Goal: Task Accomplishment & Management: Manage account settings

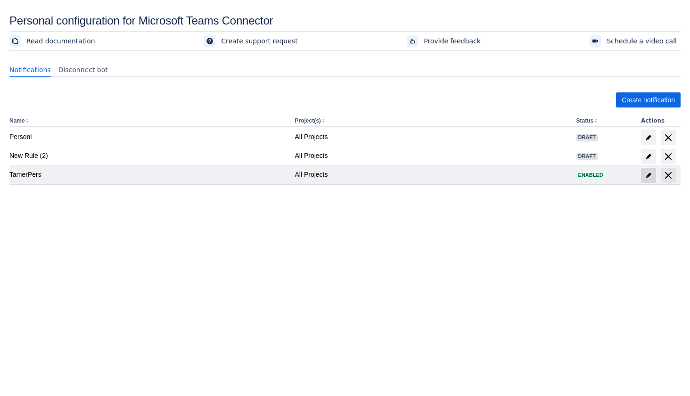
click at [644, 172] on span at bounding box center [648, 175] width 15 height 15
click at [647, 173] on span "edit" at bounding box center [649, 176] width 8 height 8
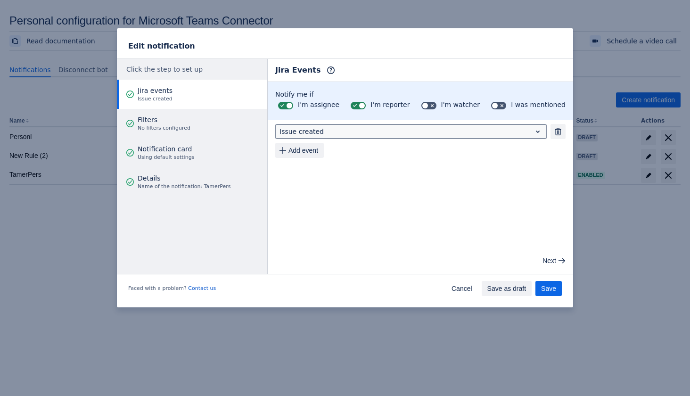
click at [479, 131] on div at bounding box center [404, 131] width 248 height 11
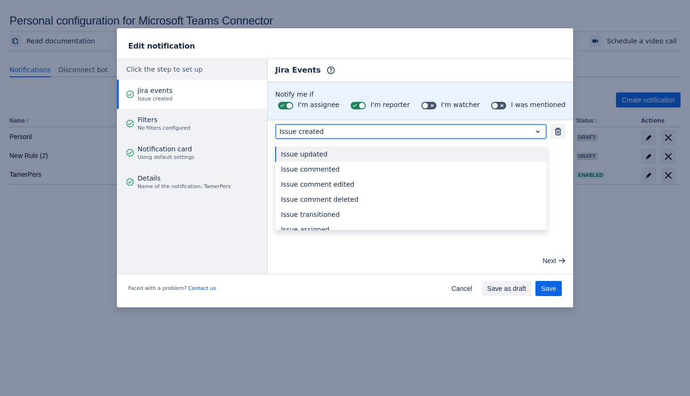
click at [479, 131] on div at bounding box center [404, 131] width 248 height 11
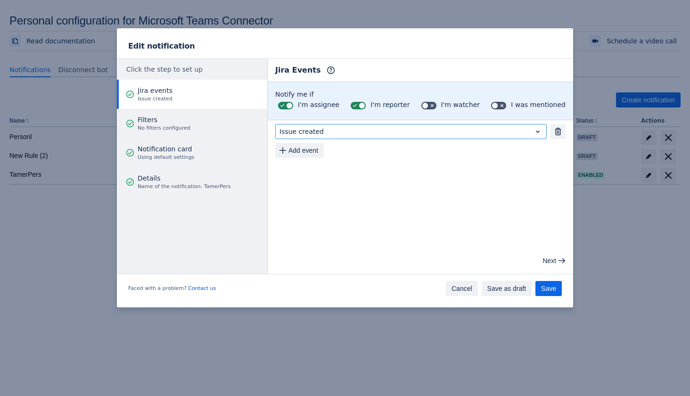
click at [463, 287] on span "Cancel" at bounding box center [462, 288] width 21 height 15
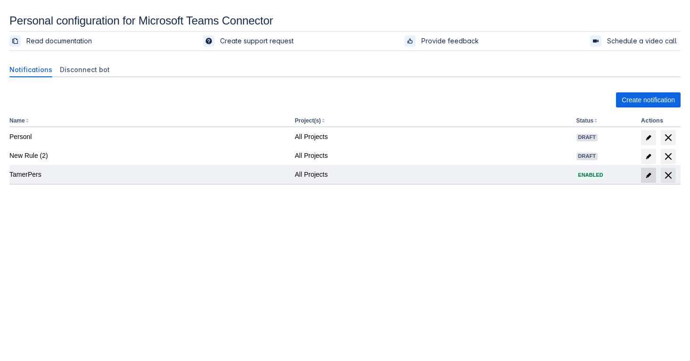
click at [649, 174] on span "edit" at bounding box center [649, 176] width 8 height 8
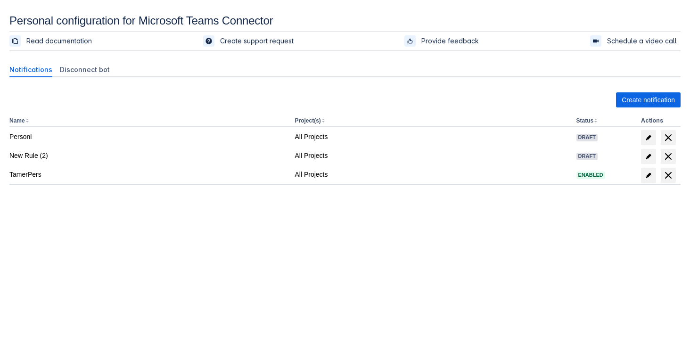
scroll to position [14, 0]
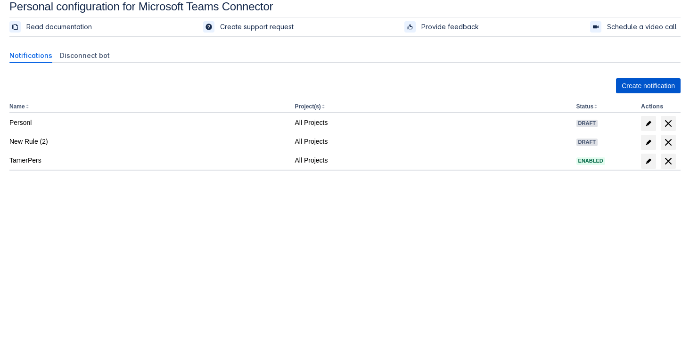
click at [652, 90] on span "Create notification" at bounding box center [648, 85] width 53 height 15
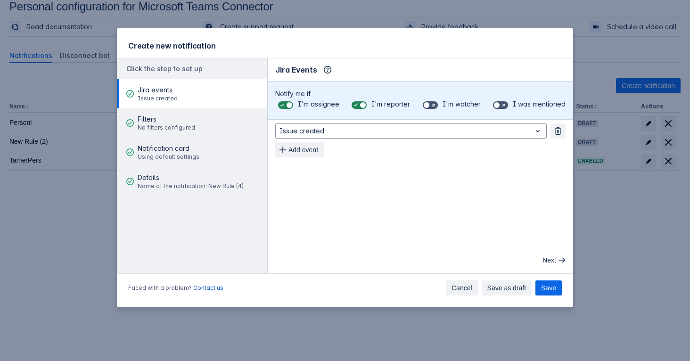
click at [456, 292] on span "Cancel" at bounding box center [462, 287] width 21 height 15
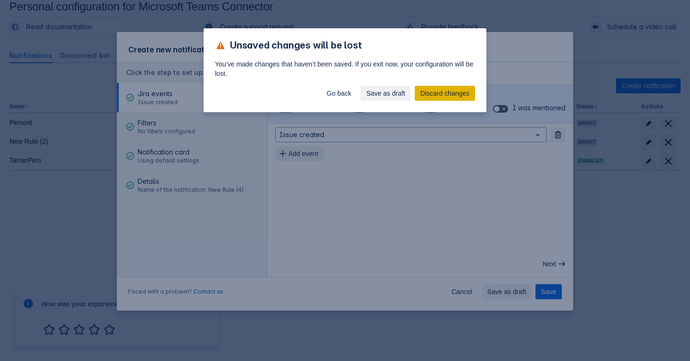
click at [430, 86] on span "Discard changes" at bounding box center [444, 93] width 49 height 15
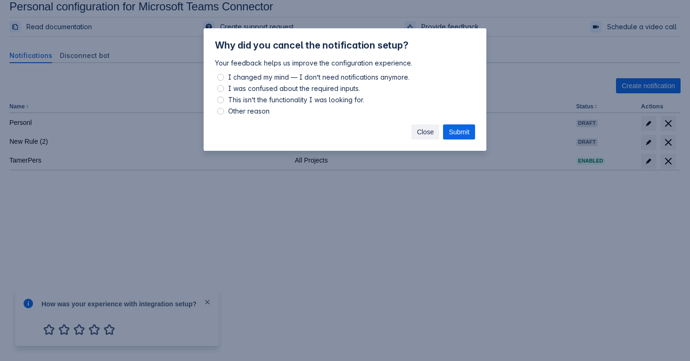
click at [422, 133] on span "Close" at bounding box center [425, 131] width 17 height 15
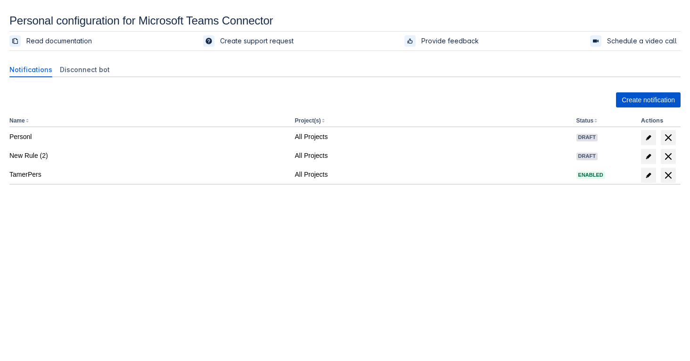
click at [633, 95] on span "Create notification" at bounding box center [648, 99] width 53 height 15
